Goal: Transaction & Acquisition: Purchase product/service

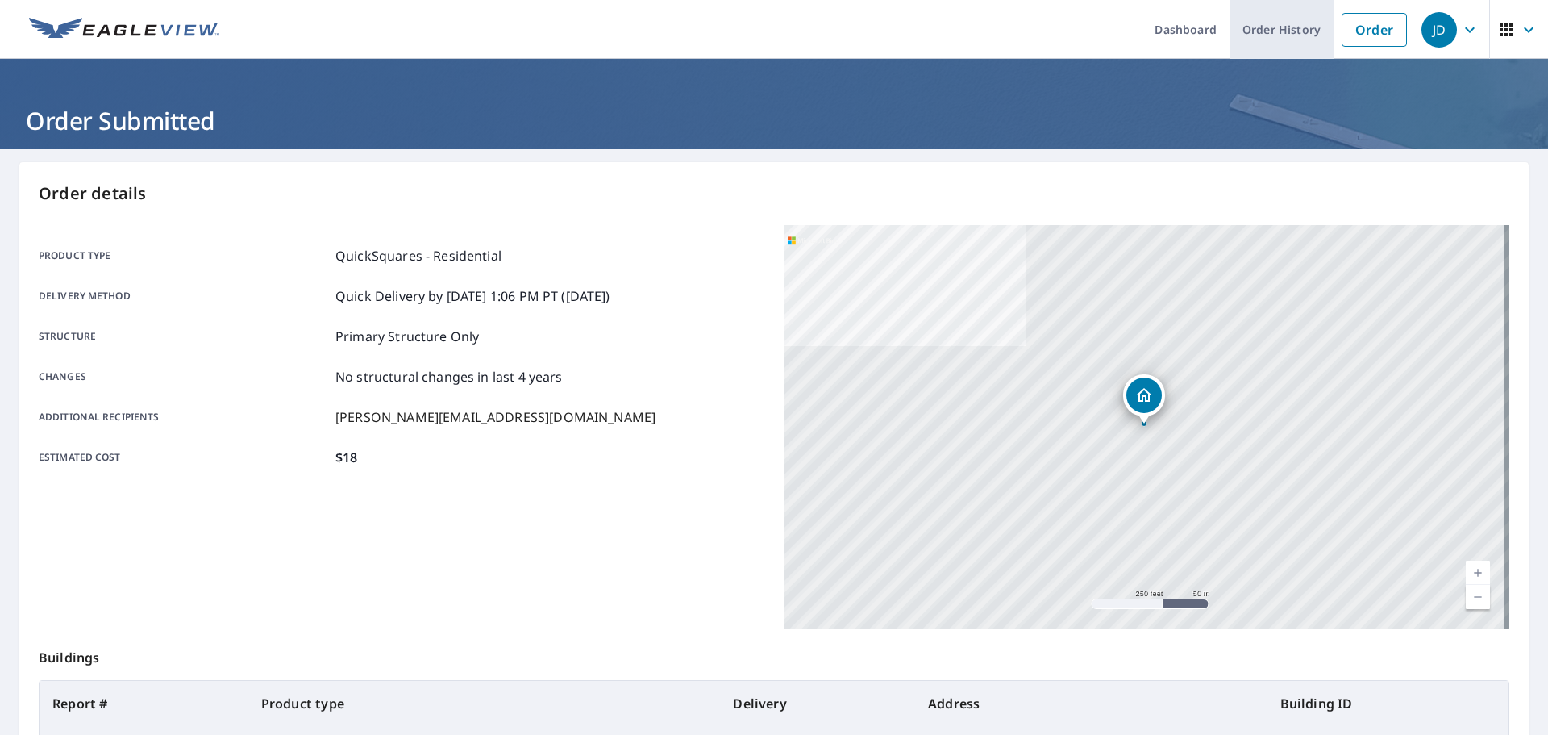
click at [1269, 44] on link "Order History" at bounding box center [1282, 29] width 104 height 59
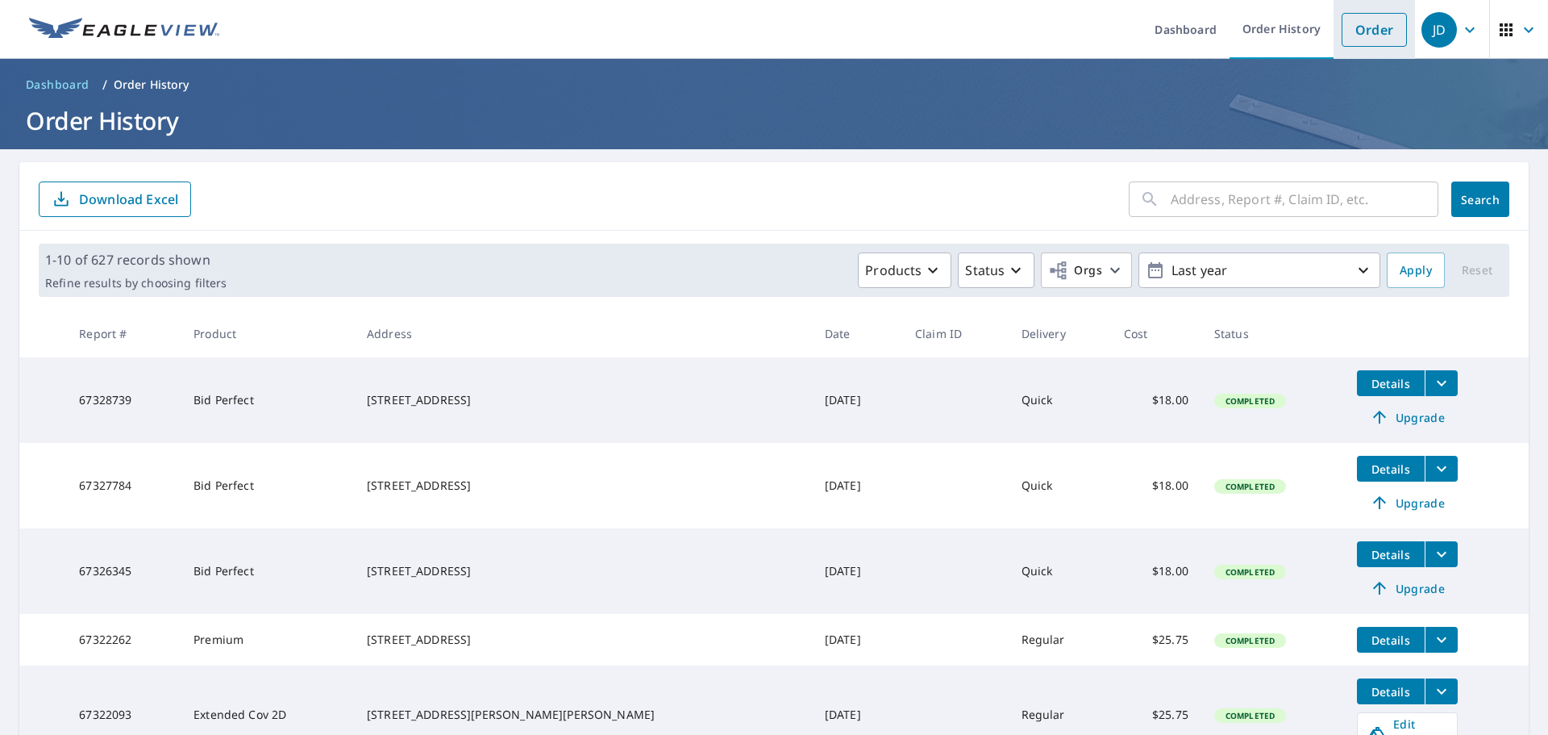
click at [1342, 31] on link "Order" at bounding box center [1374, 30] width 65 height 34
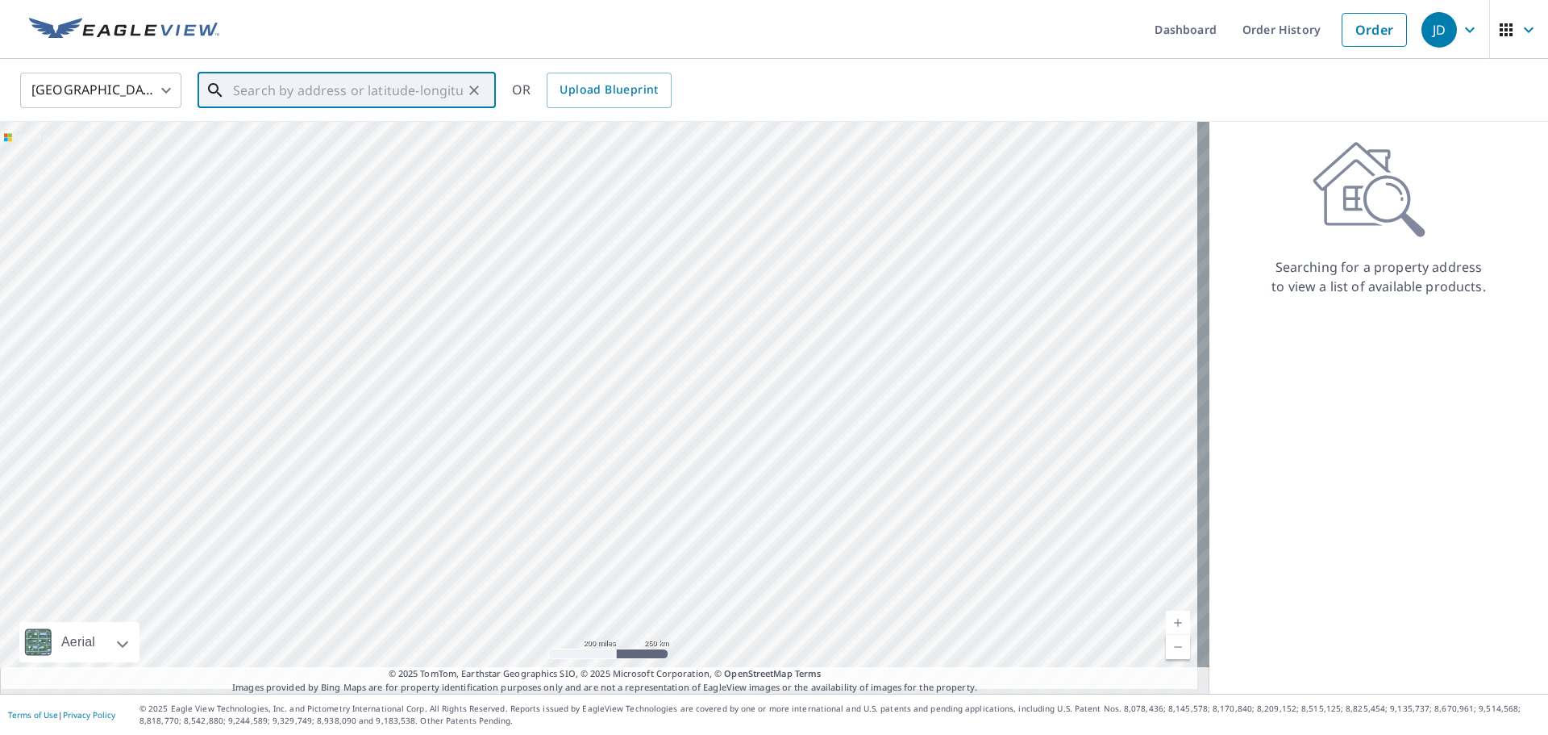
click at [242, 89] on input "text" at bounding box center [348, 90] width 230 height 45
click at [268, 144] on span "27 Yogananda St" at bounding box center [356, 136] width 253 height 19
type input "[STREET_ADDRESS][PERSON_NAME]"
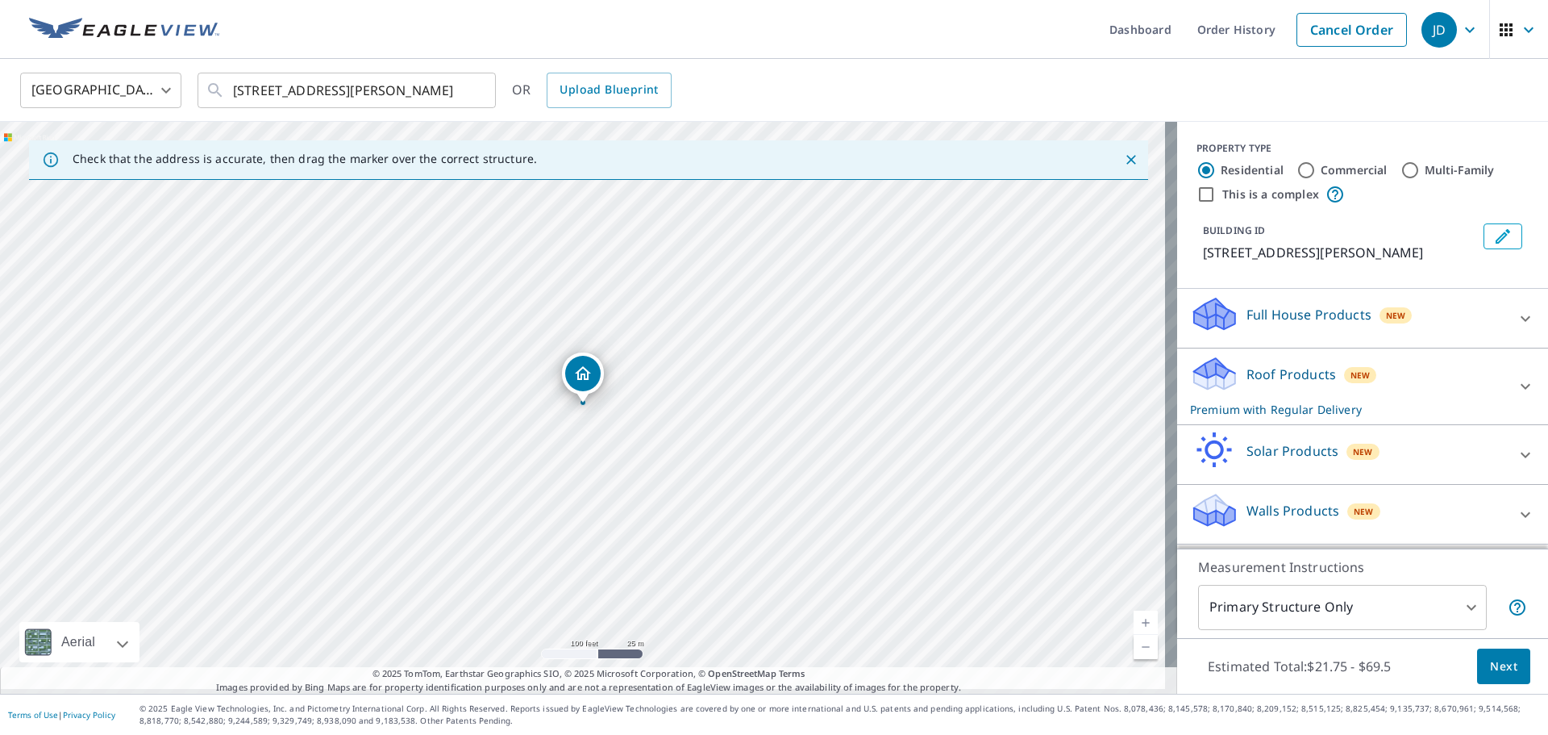
scroll to position [24, 0]
click at [1265, 364] on p "Roof Products" at bounding box center [1291, 373] width 89 height 19
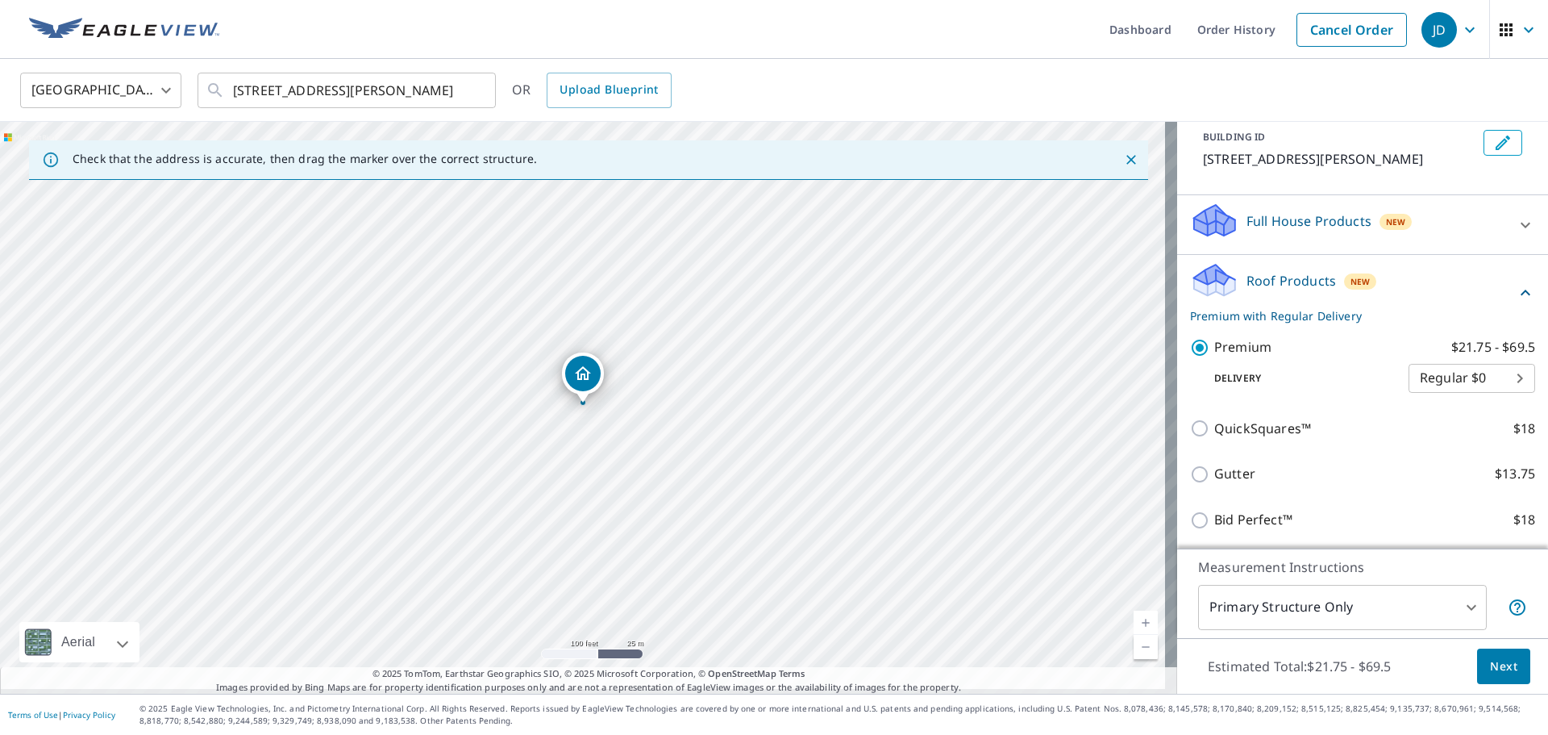
scroll to position [262, 0]
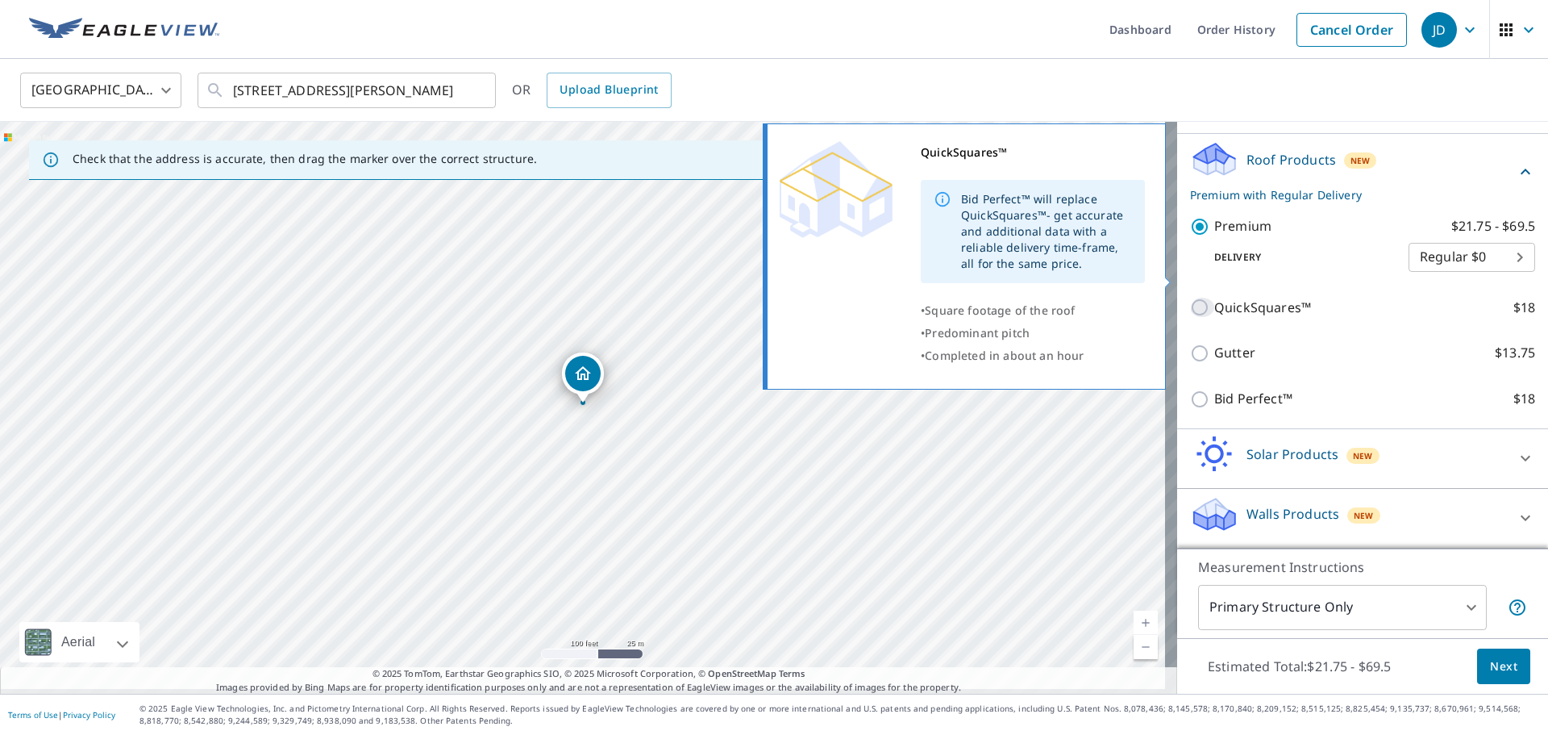
click at [1191, 298] on input "QuickSquares™ $18" at bounding box center [1202, 307] width 24 height 19
checkbox input "true"
checkbox input "false"
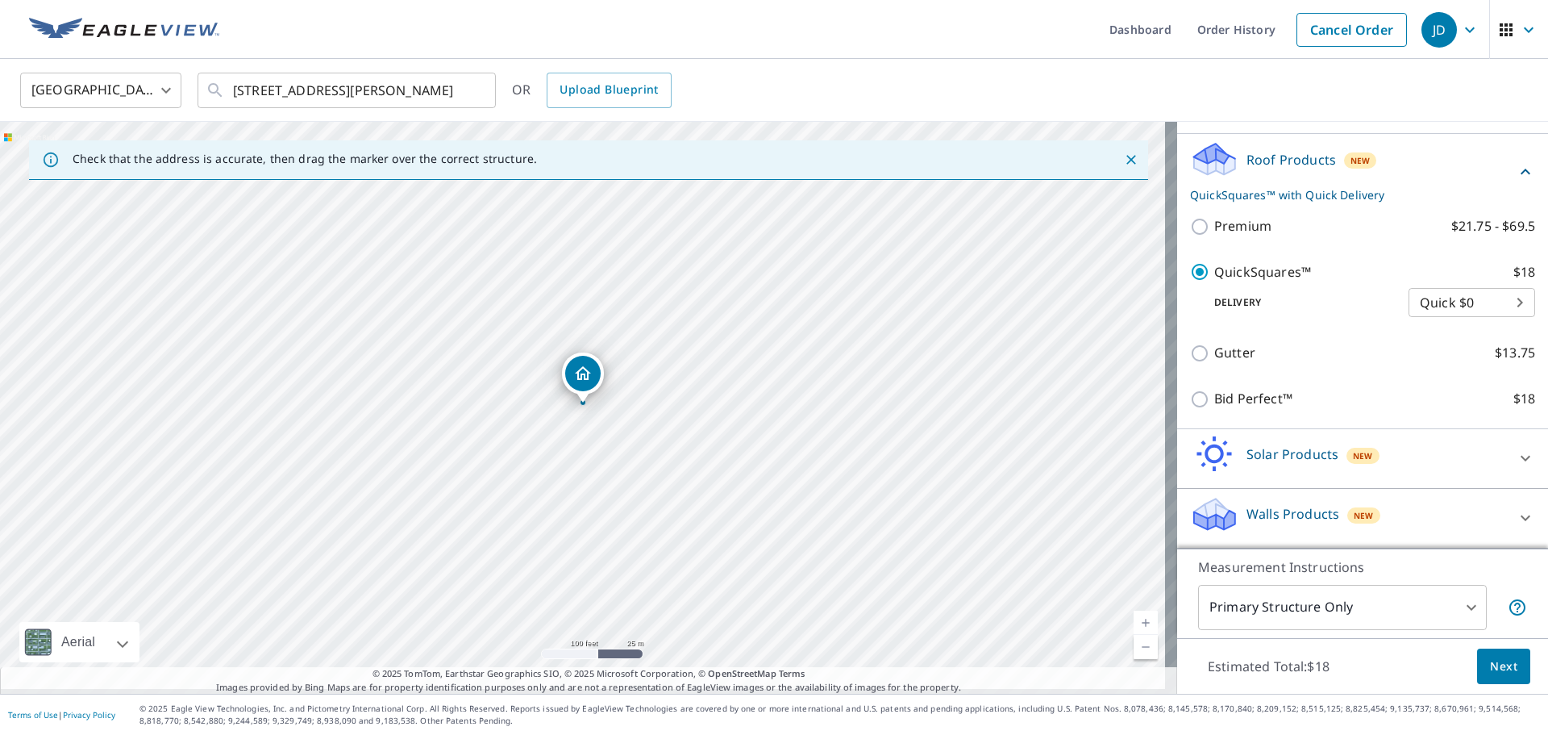
click at [1490, 661] on span "Next" at bounding box center [1503, 666] width 27 height 20
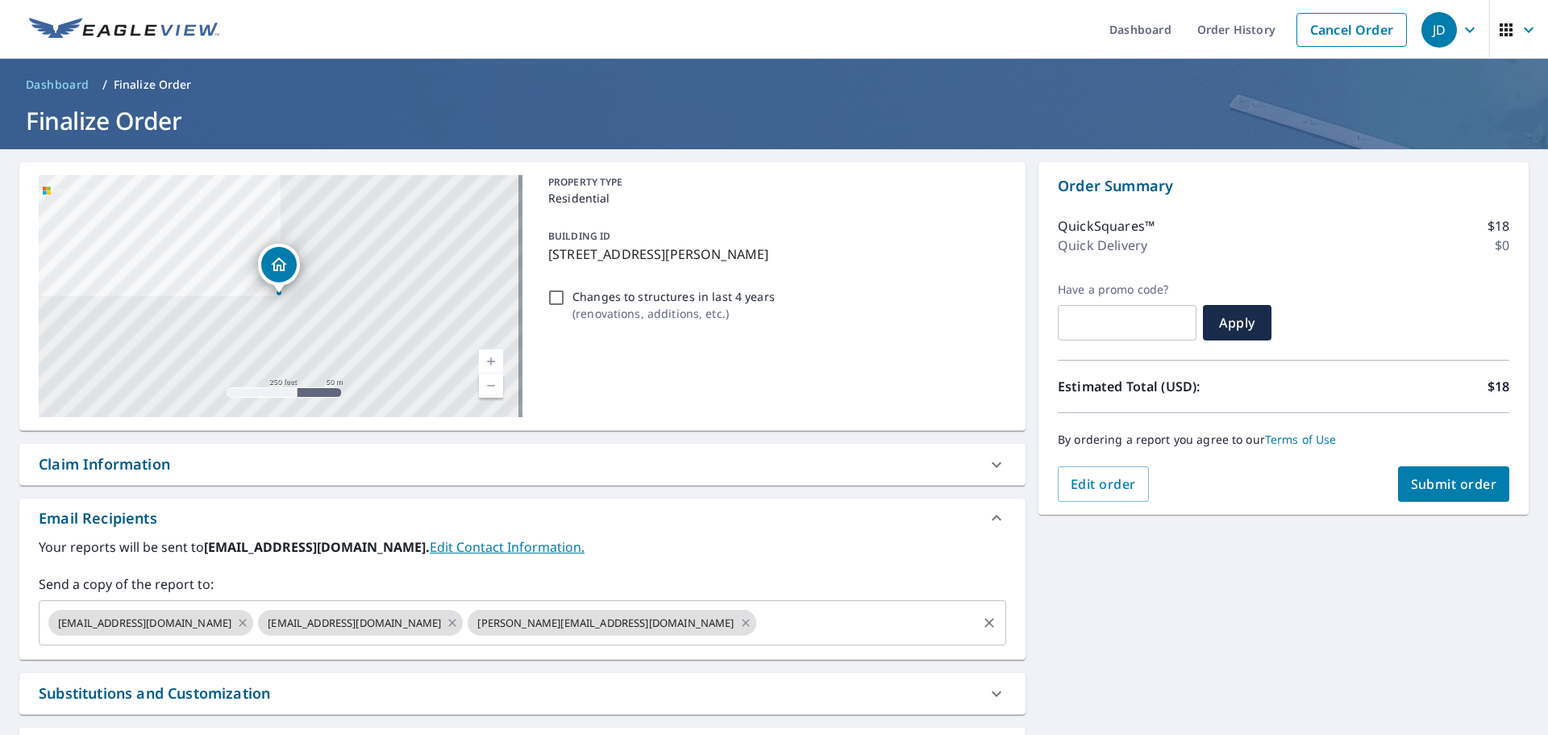
click at [236, 628] on icon at bounding box center [242, 623] width 13 height 18
click at [236, 631] on icon at bounding box center [242, 623] width 13 height 18
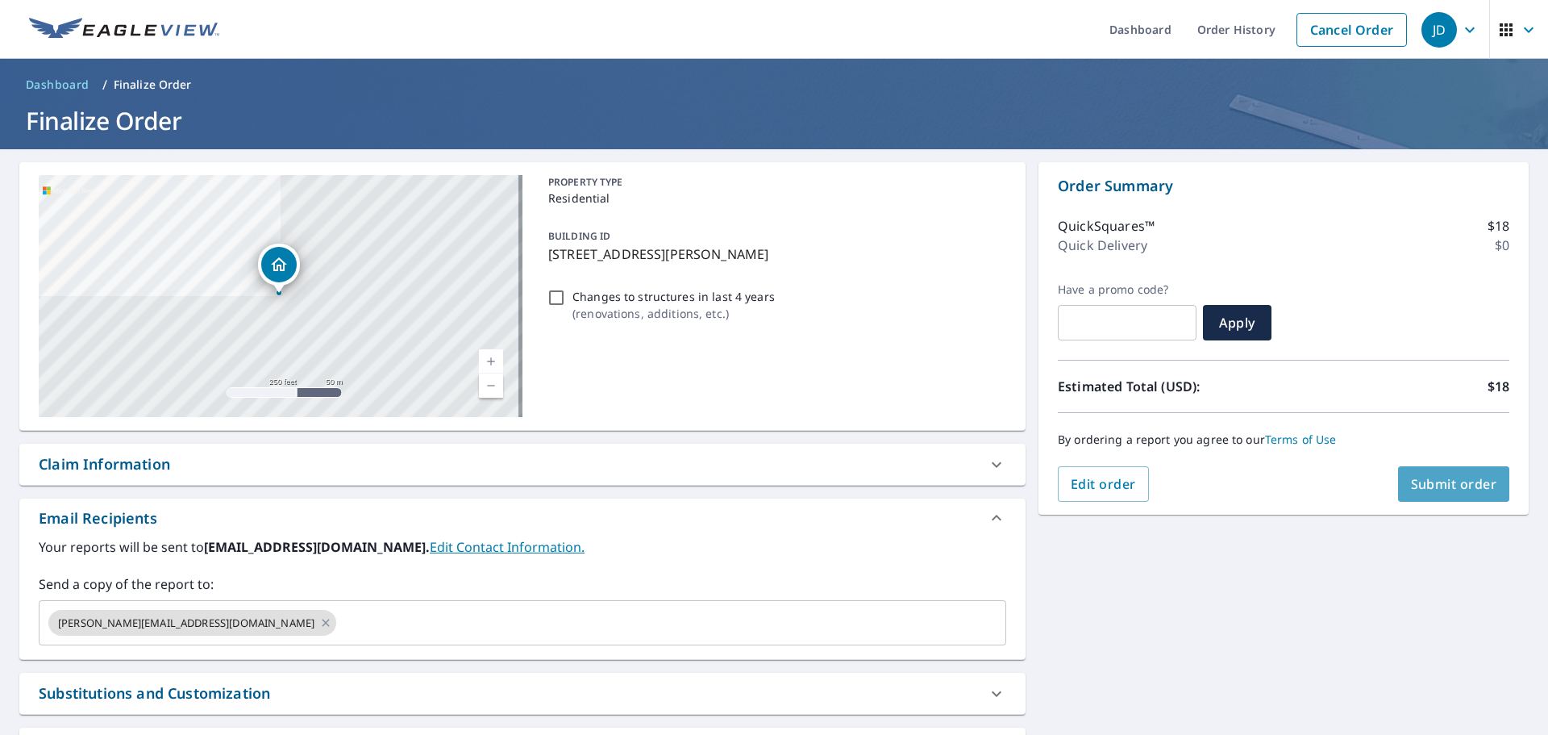
click at [1441, 492] on span "Submit order" at bounding box center [1454, 484] width 86 height 18
